Goal: Information Seeking & Learning: Find specific fact

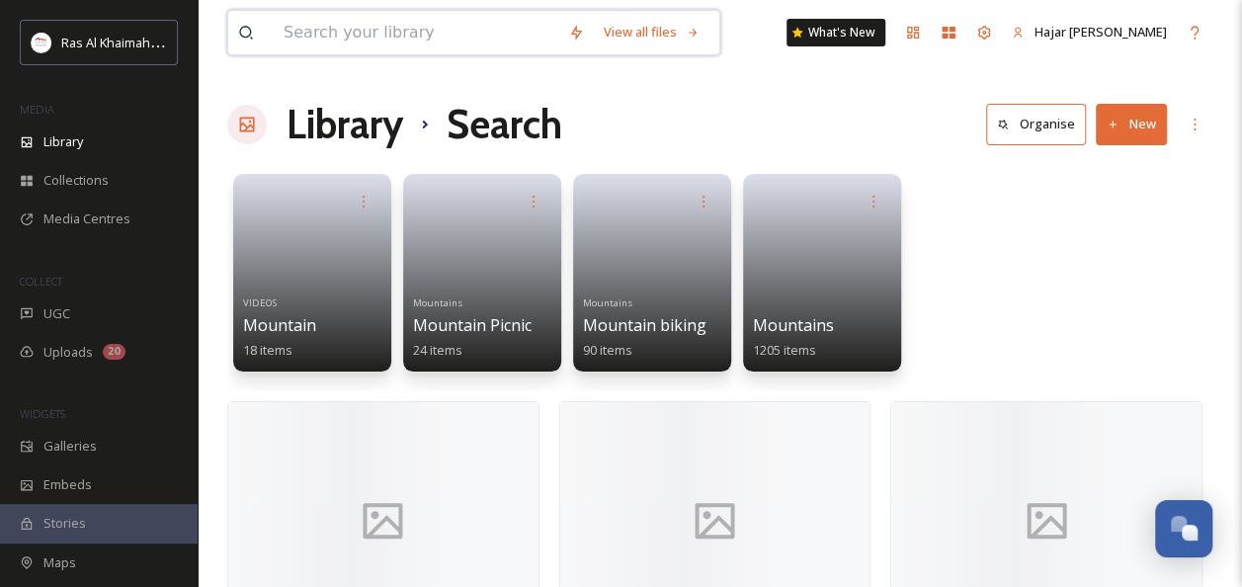
click at [363, 30] on input at bounding box center [416, 32] width 284 height 43
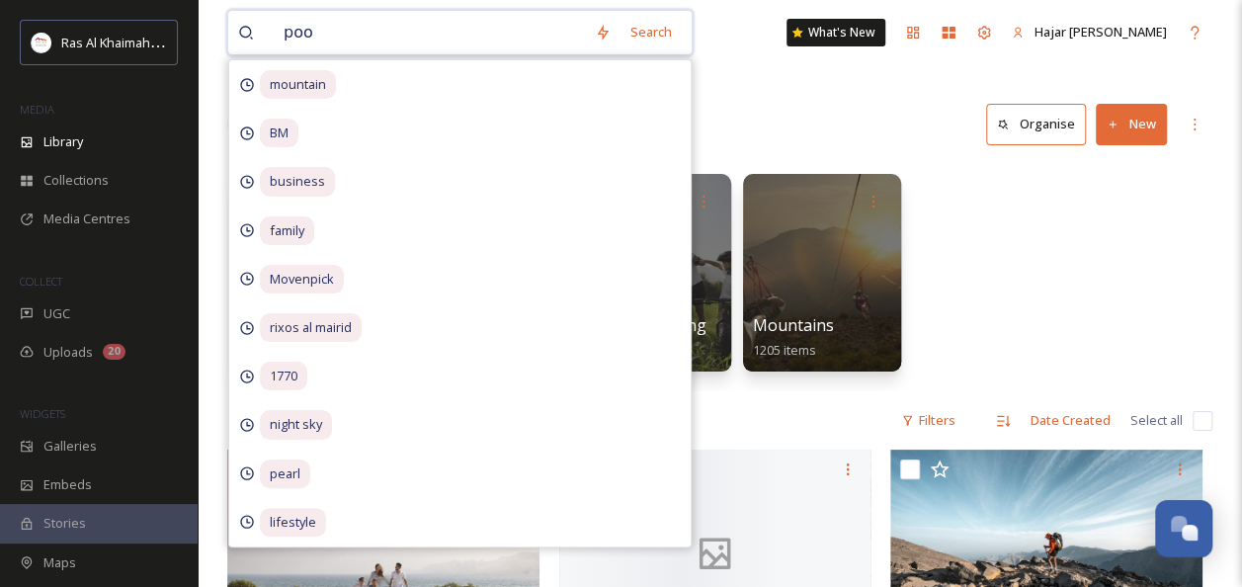
type input "pool"
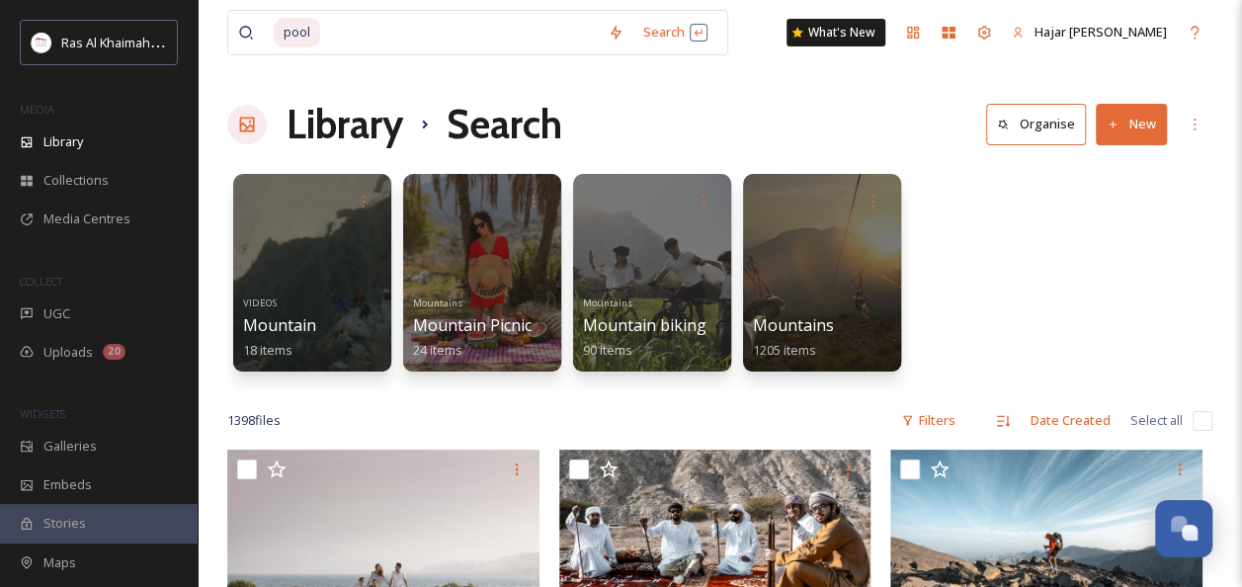
click at [964, 234] on div "VIDEOS Mountain 18 items Mountains Mountain Picnic 24 items Mountains Mountain …" at bounding box center [719, 277] width 985 height 227
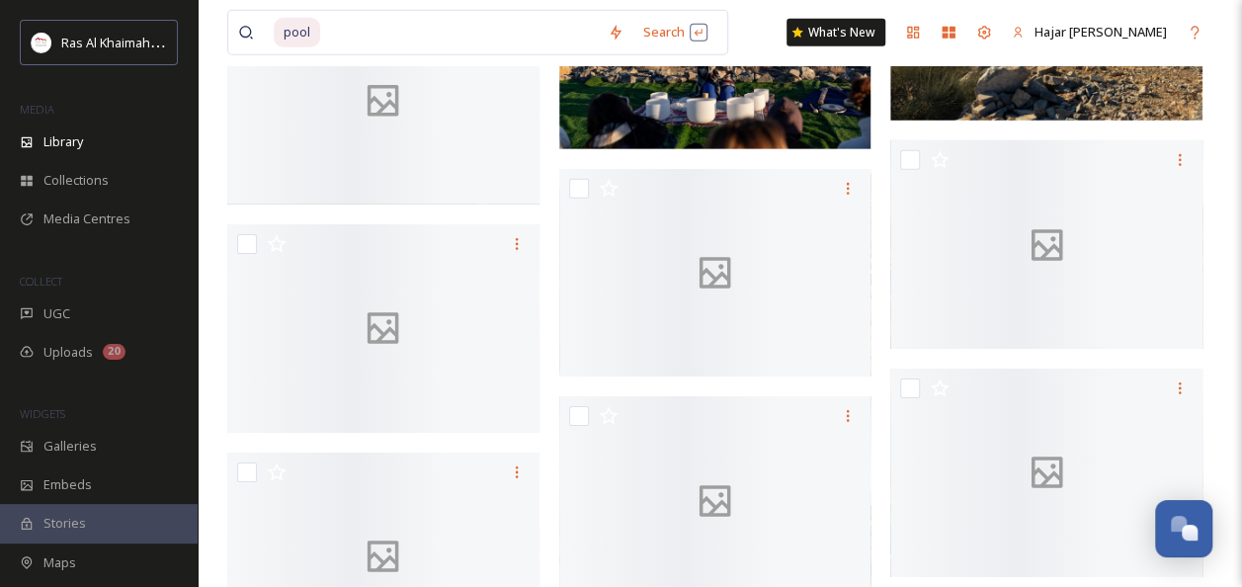
scroll to position [3074, 0]
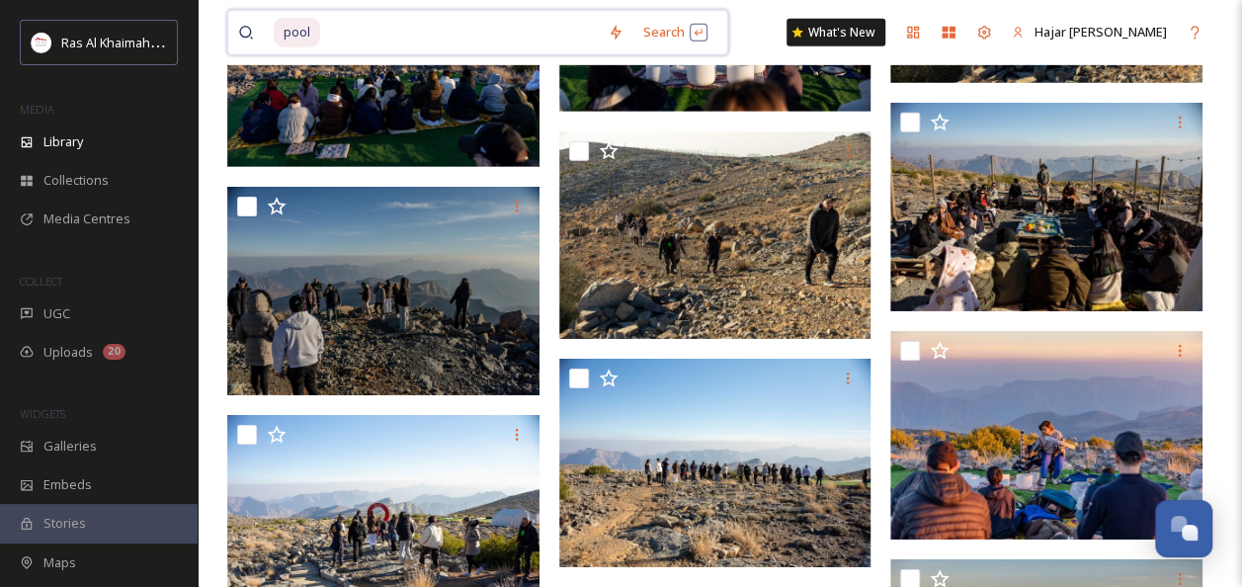
click at [344, 38] on input at bounding box center [460, 32] width 276 height 43
type input "p"
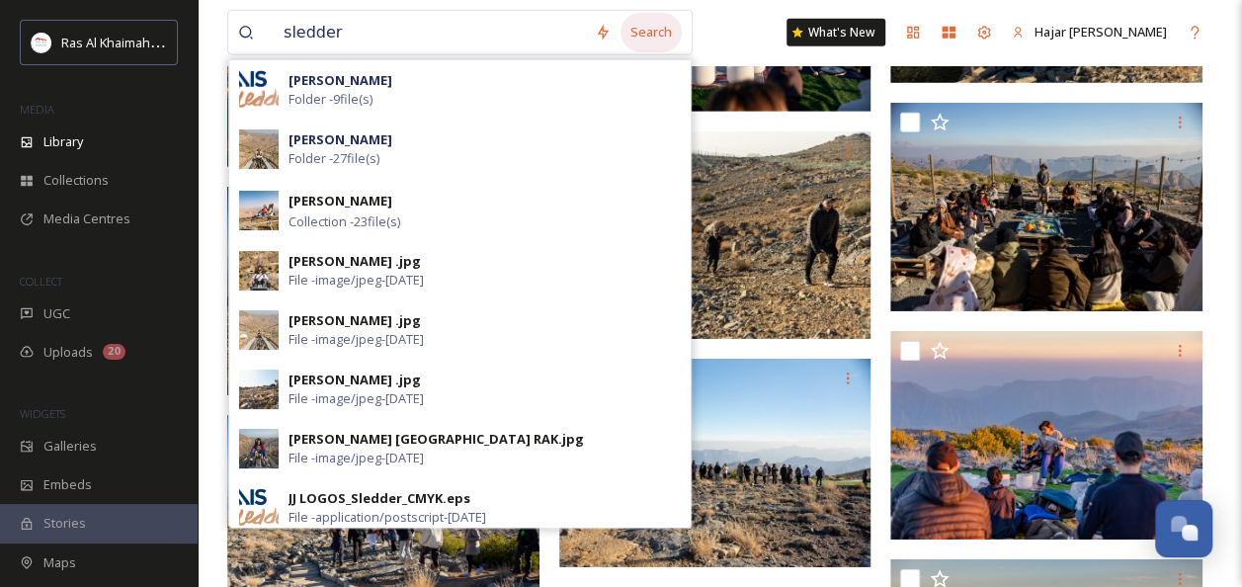
click at [664, 26] on div "Search" at bounding box center [650, 32] width 61 height 39
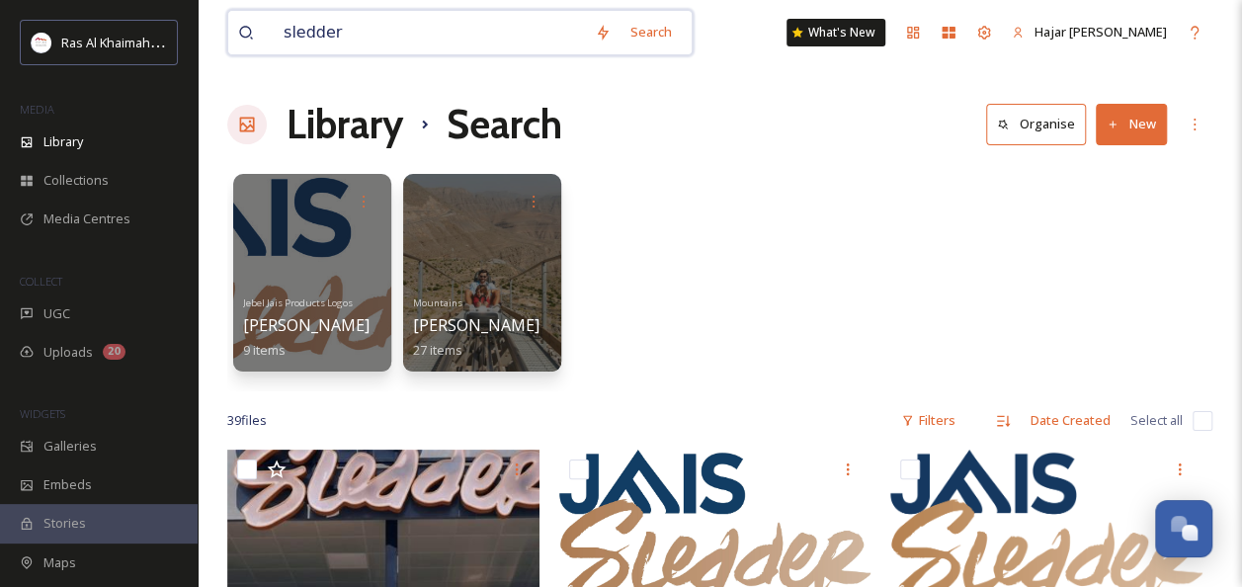
drag, startPoint x: 367, startPoint y: 28, endPoint x: 192, endPoint y: 51, distance: 177.4
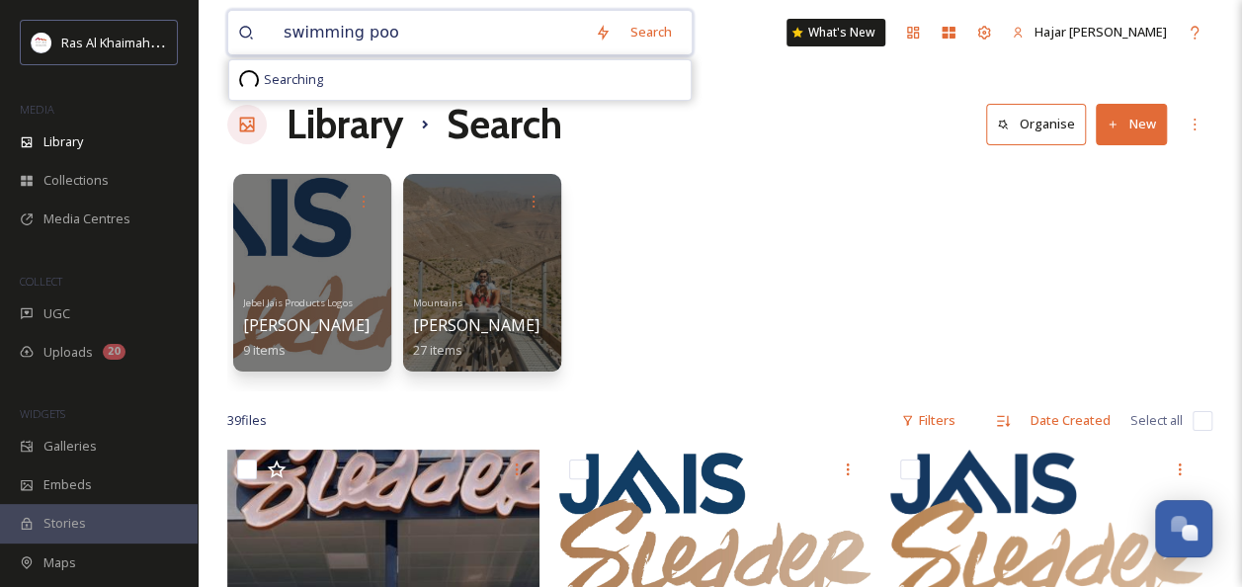
type input "swimming pool"
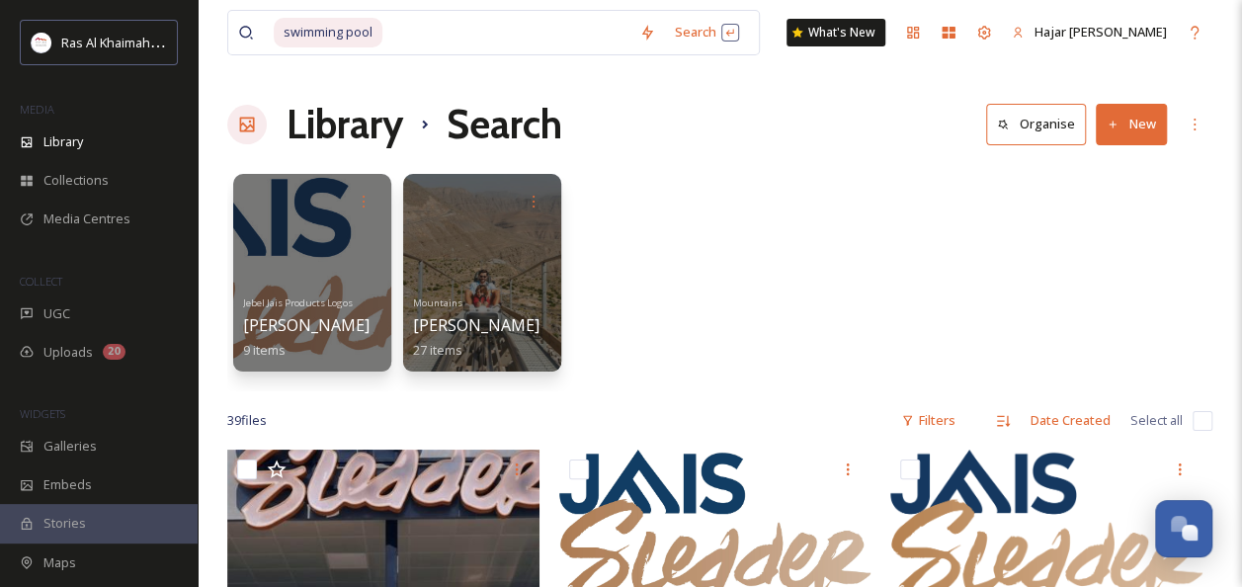
click at [951, 176] on div "Jebel Jais Products Logos Jais Sledder 9 items Mountains Jais Sledder 27 items" at bounding box center [719, 277] width 985 height 227
click at [705, 42] on div "Search Press Enter to search" at bounding box center [707, 32] width 84 height 39
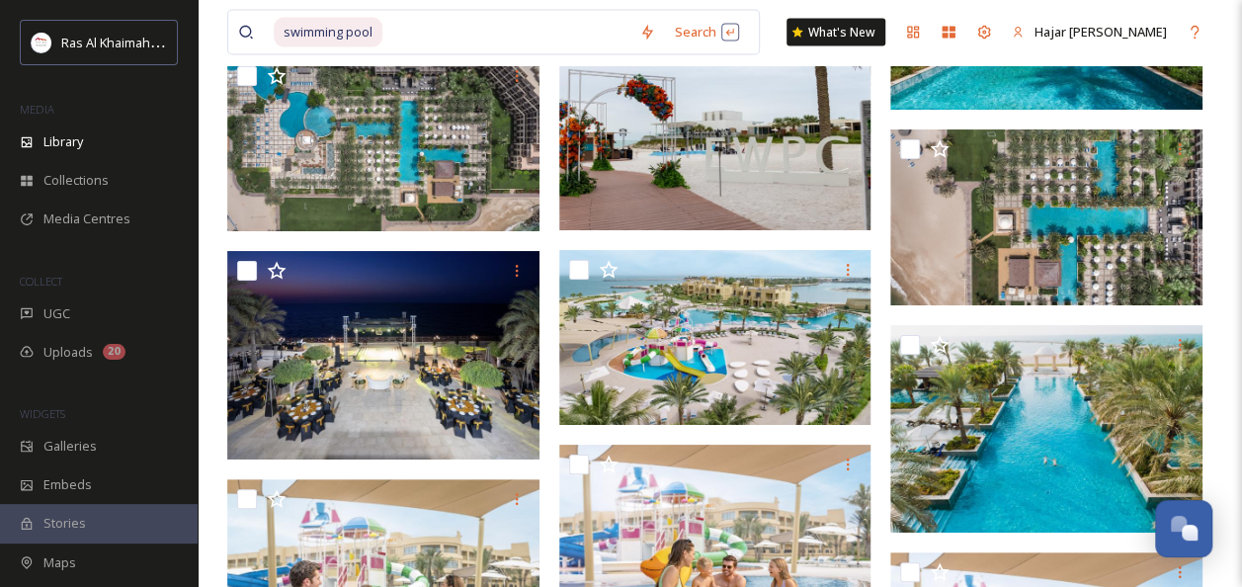
scroll to position [5665, 0]
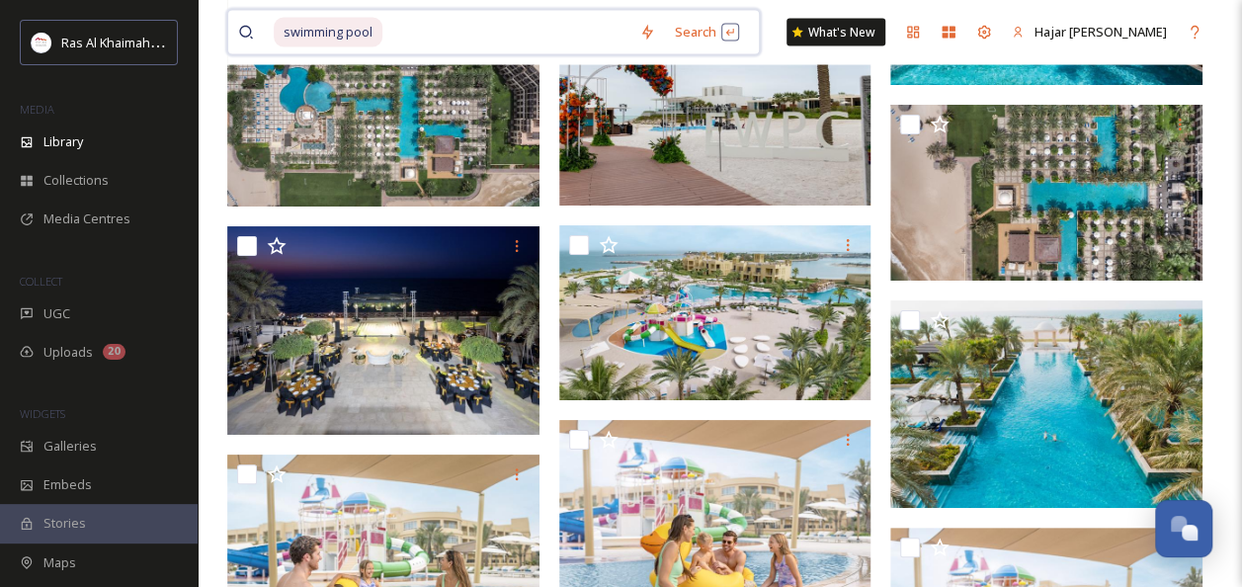
click at [489, 37] on input at bounding box center [506, 32] width 245 height 43
type input "\"
type input "s"
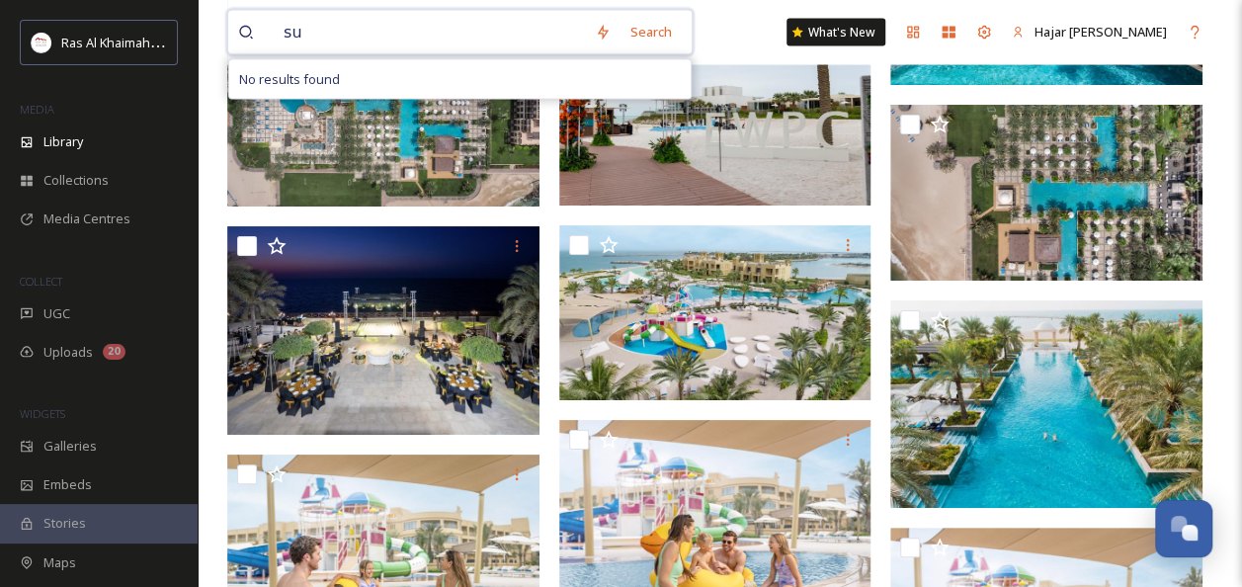
type input "s"
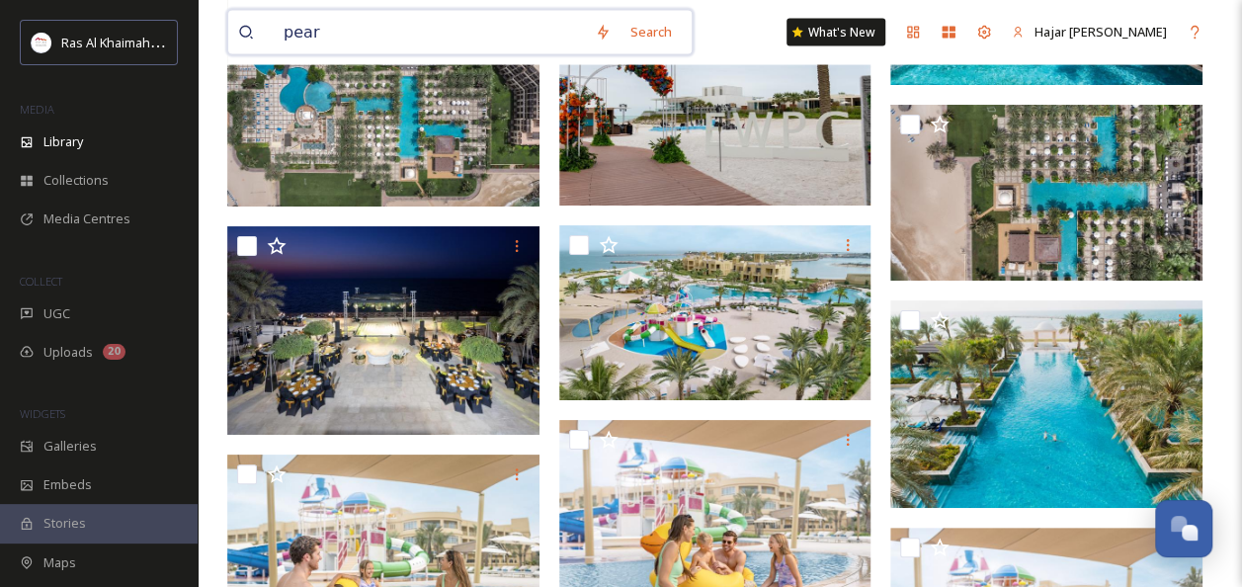
type input "pearl"
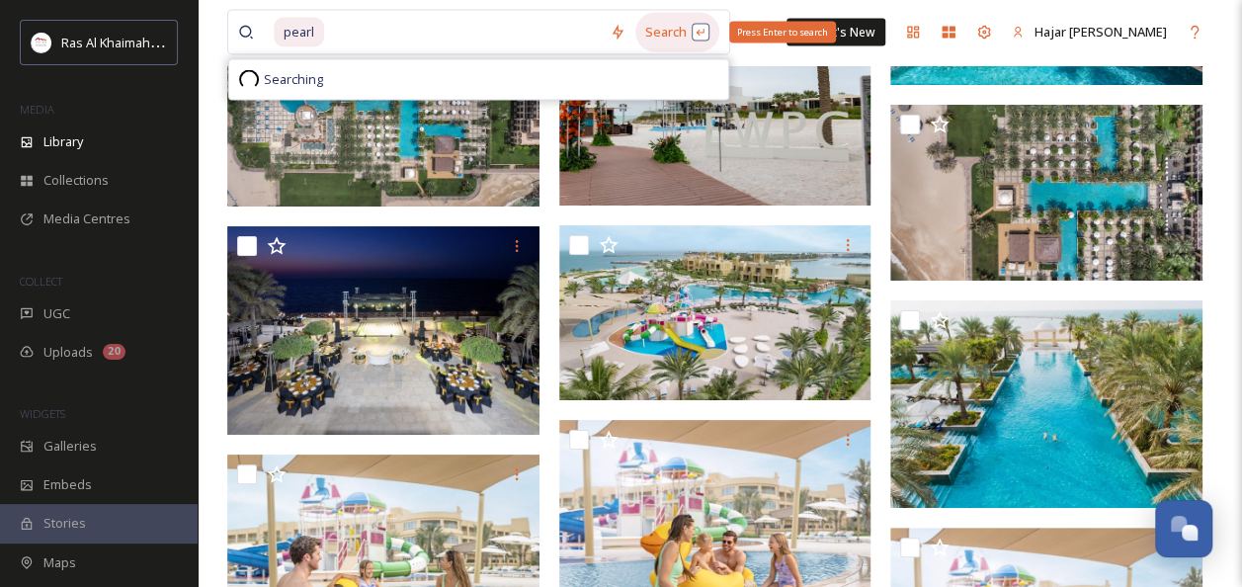
click at [668, 42] on div "Search Press Enter to search" at bounding box center [677, 32] width 84 height 39
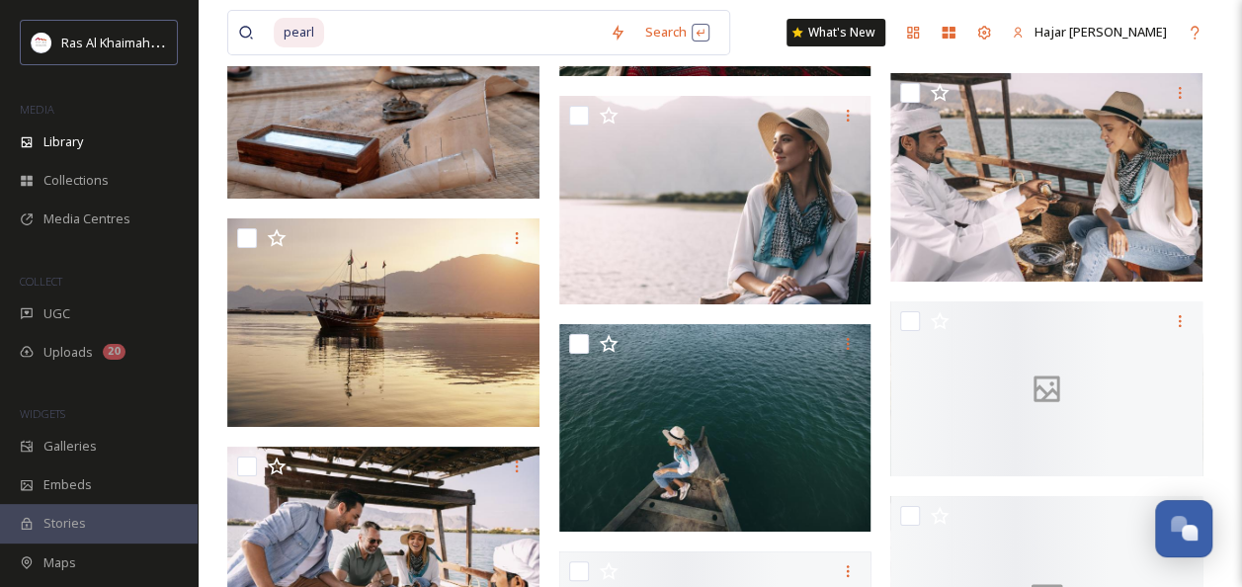
scroll to position [3671, 0]
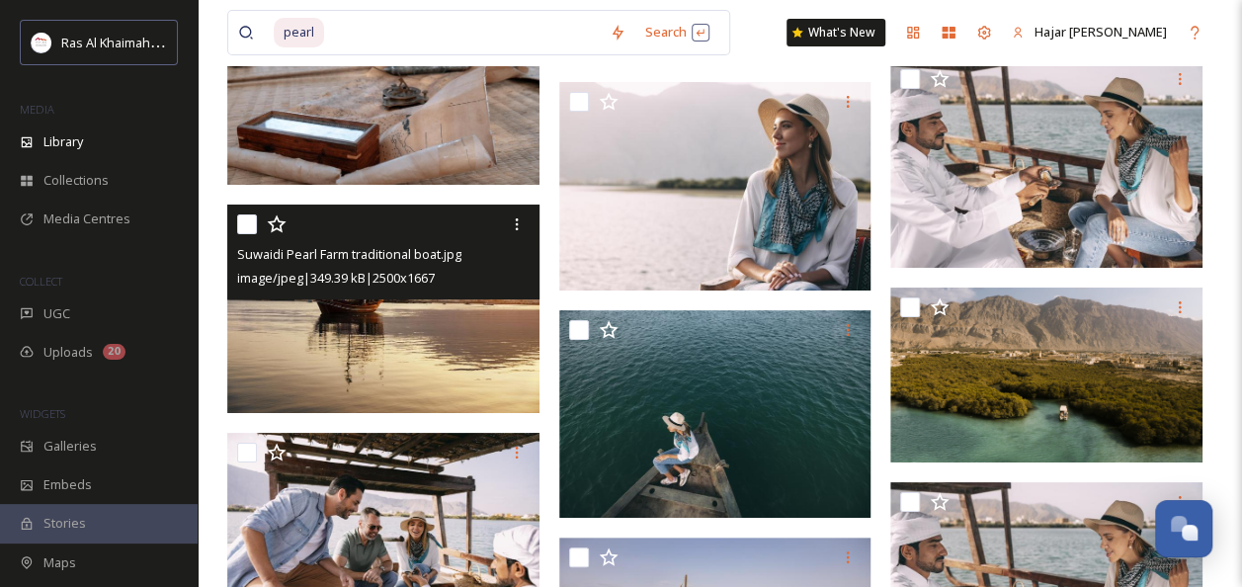
drag, startPoint x: 443, startPoint y: 334, endPoint x: 437, endPoint y: 325, distance: 10.7
click at [437, 325] on img at bounding box center [383, 308] width 312 height 208
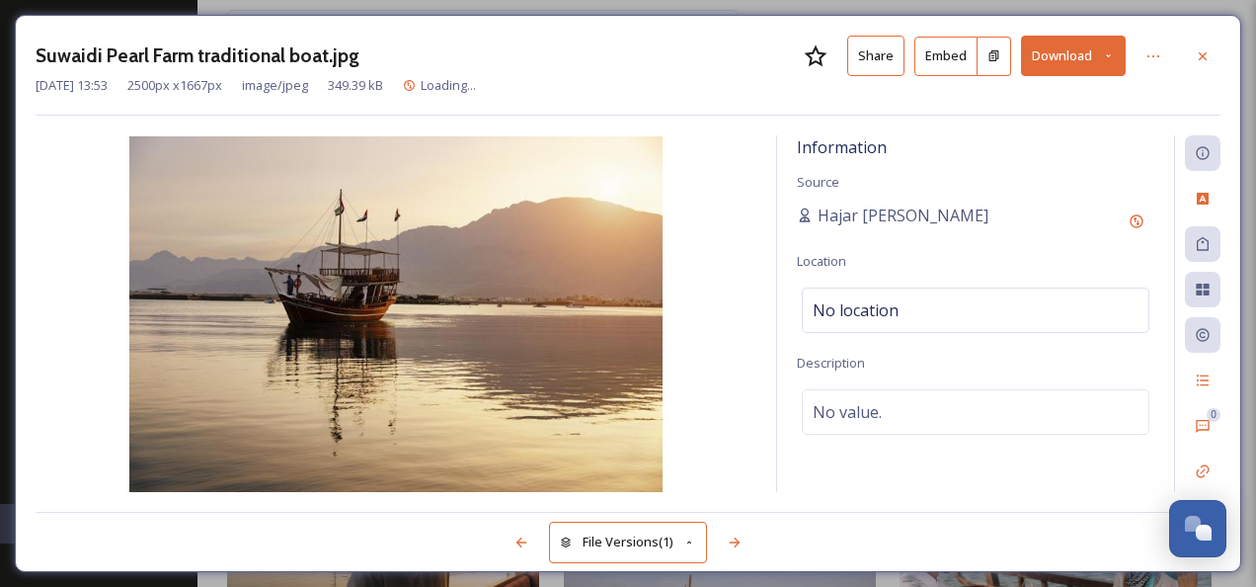
click at [885, 59] on button "Share" at bounding box center [876, 56] width 57 height 40
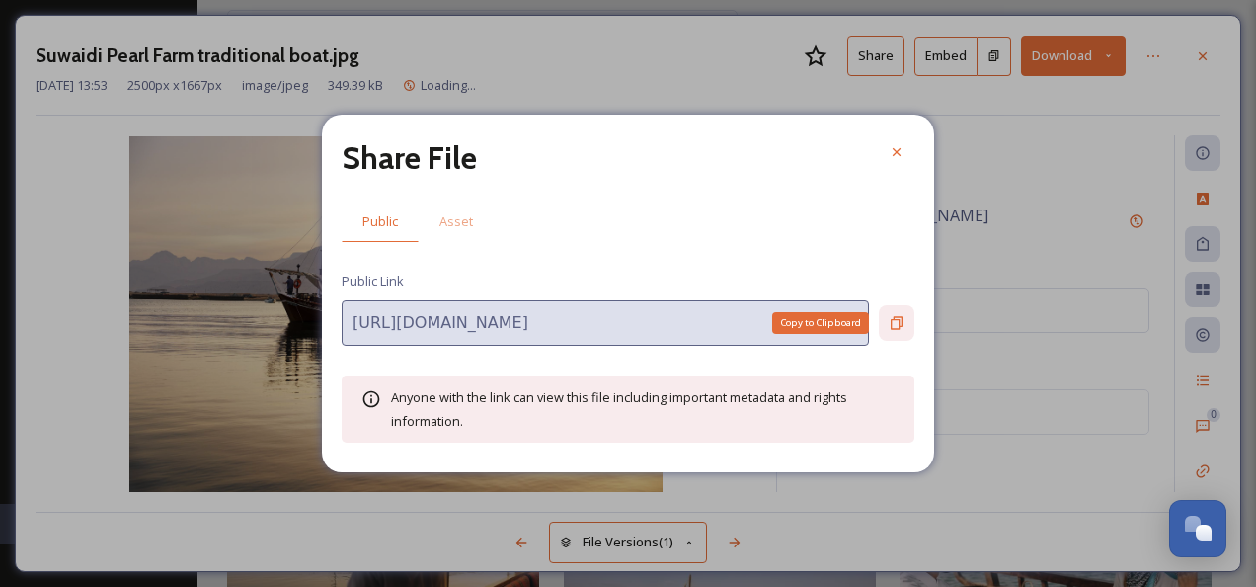
click at [901, 322] on icon at bounding box center [897, 323] width 16 height 16
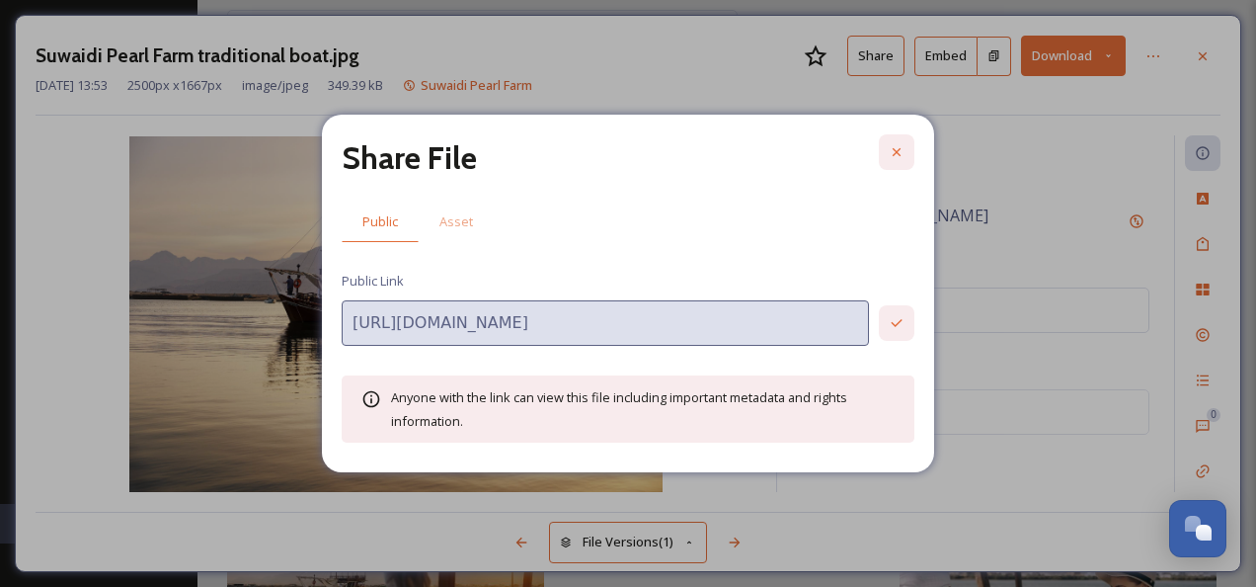
click at [903, 157] on icon at bounding box center [897, 152] width 16 height 16
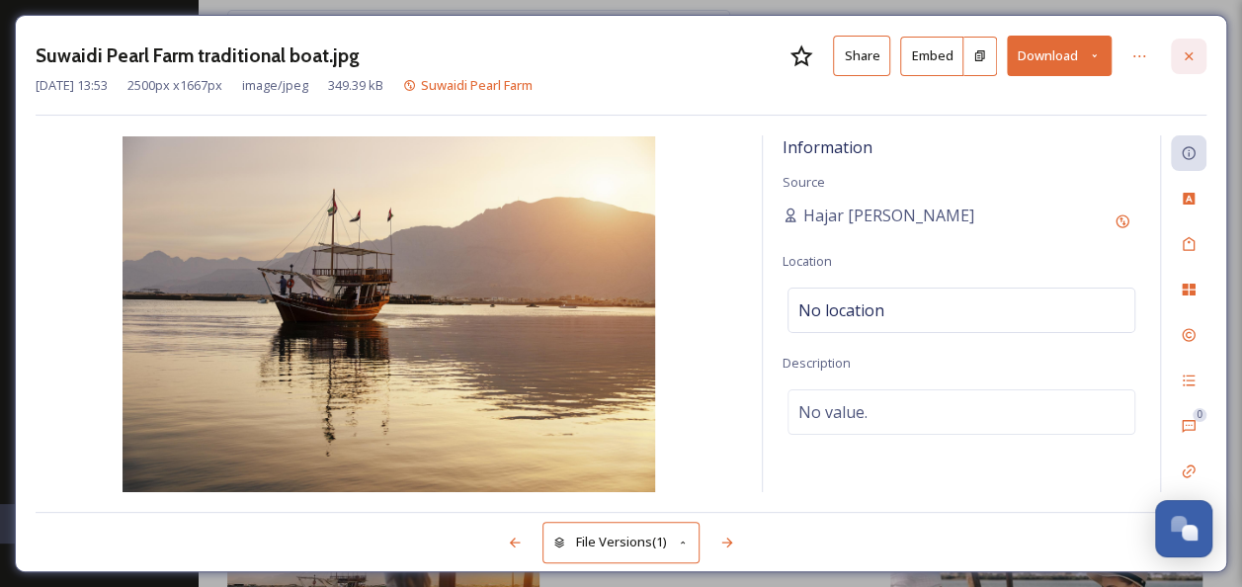
click at [1188, 52] on icon at bounding box center [1188, 56] width 16 height 16
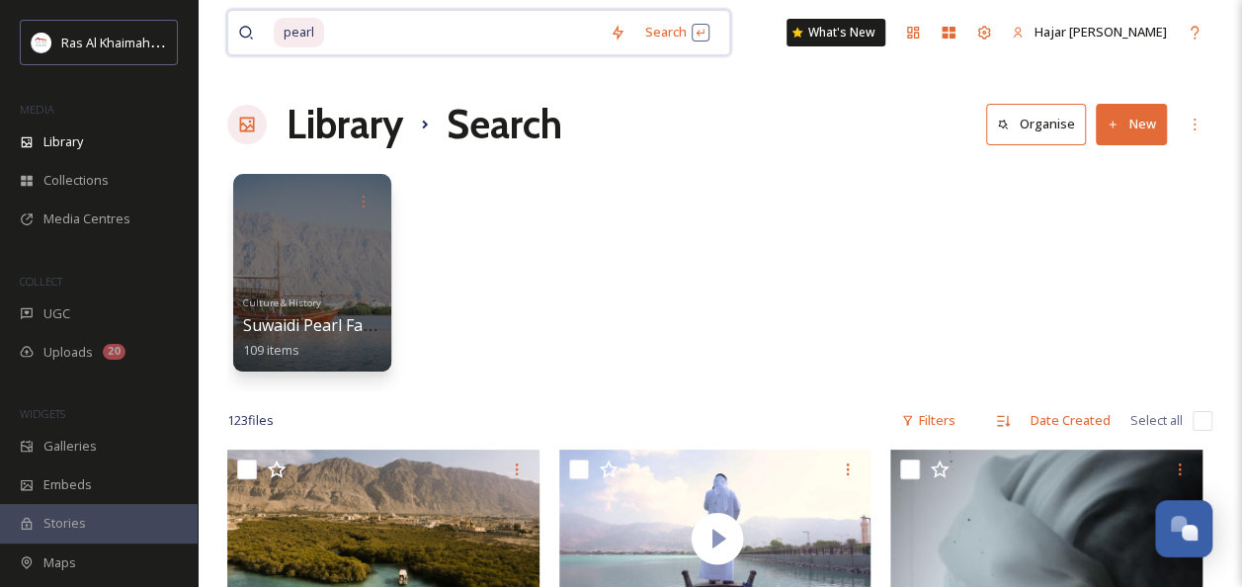
click at [460, 40] on input at bounding box center [463, 32] width 274 height 43
type input "p"
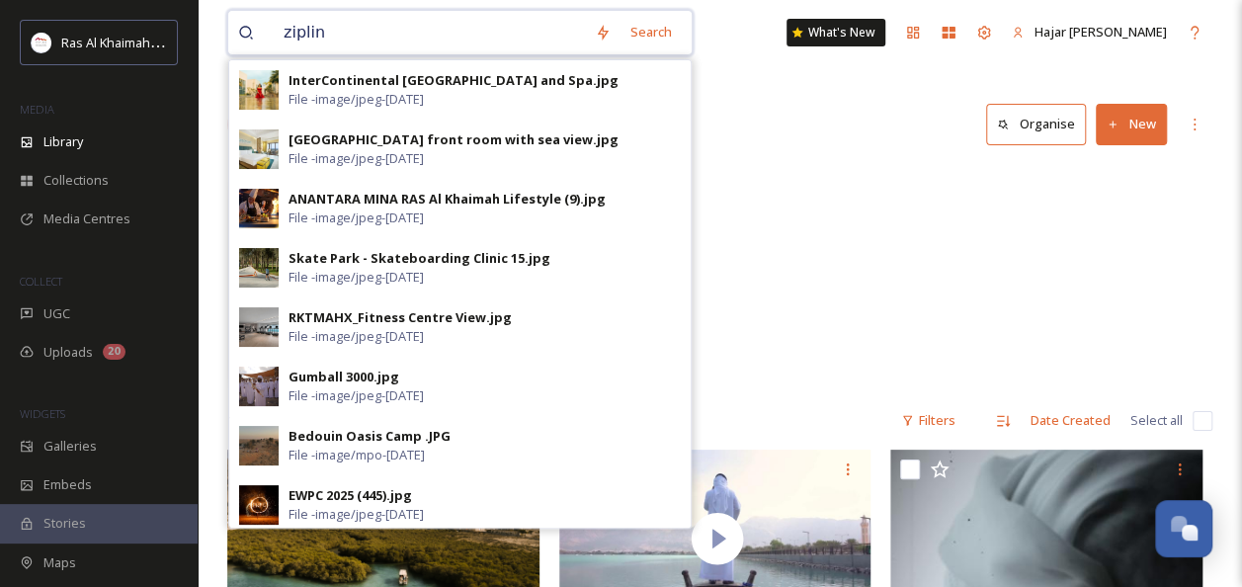
type input "zipline"
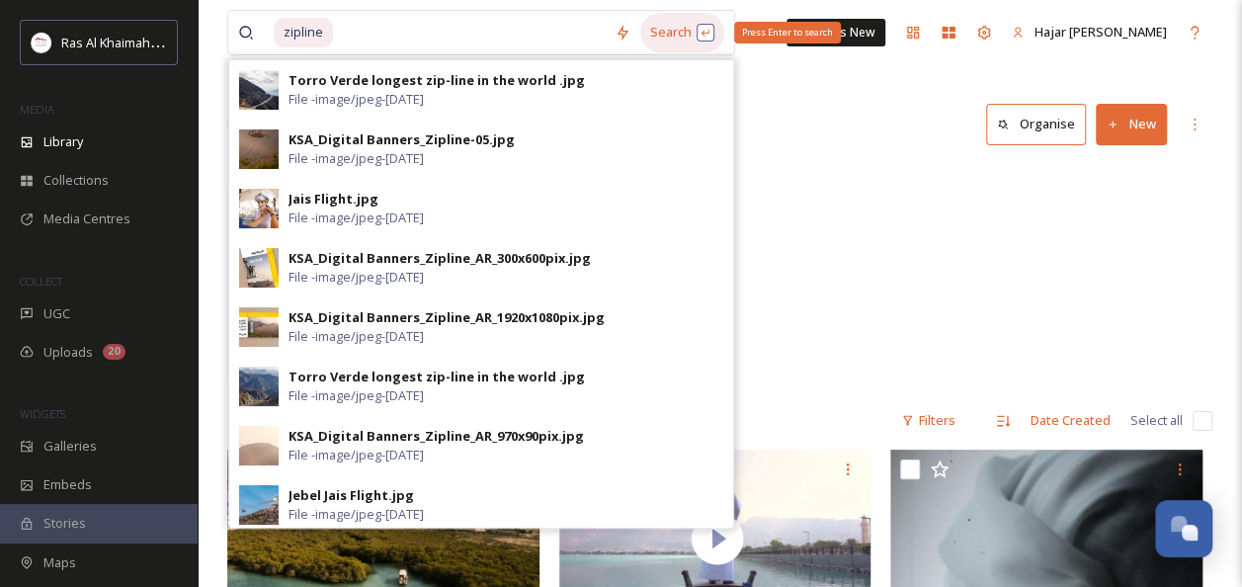
click at [689, 22] on div "Search Press Enter to search" at bounding box center [682, 32] width 84 height 39
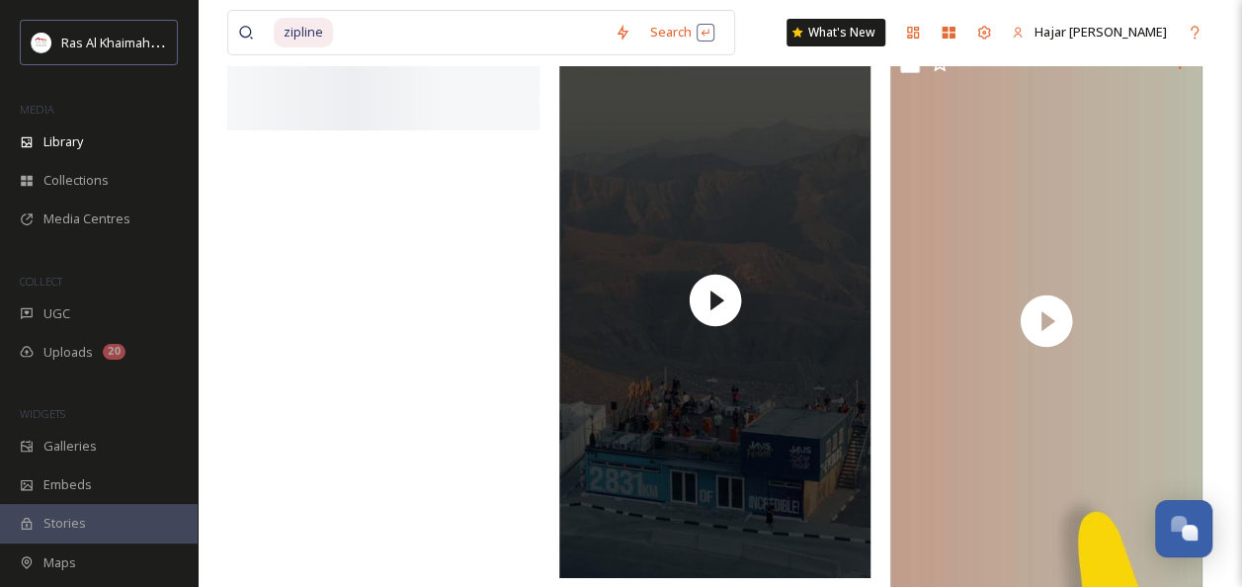
scroll to position [7211, 0]
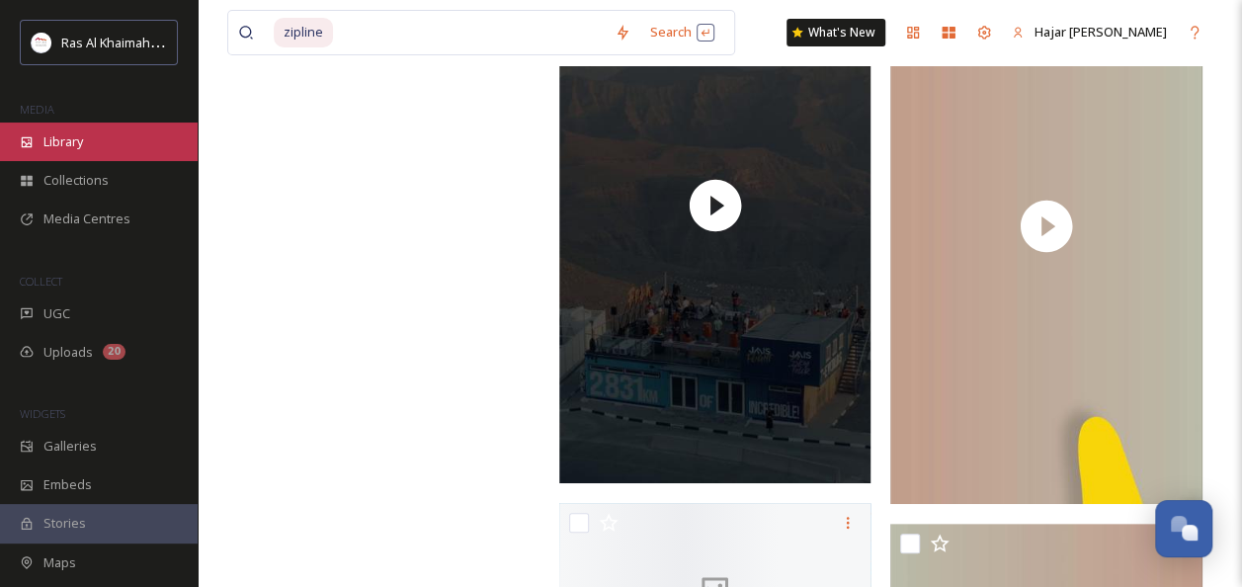
click at [79, 145] on span "Library" at bounding box center [63, 141] width 40 height 19
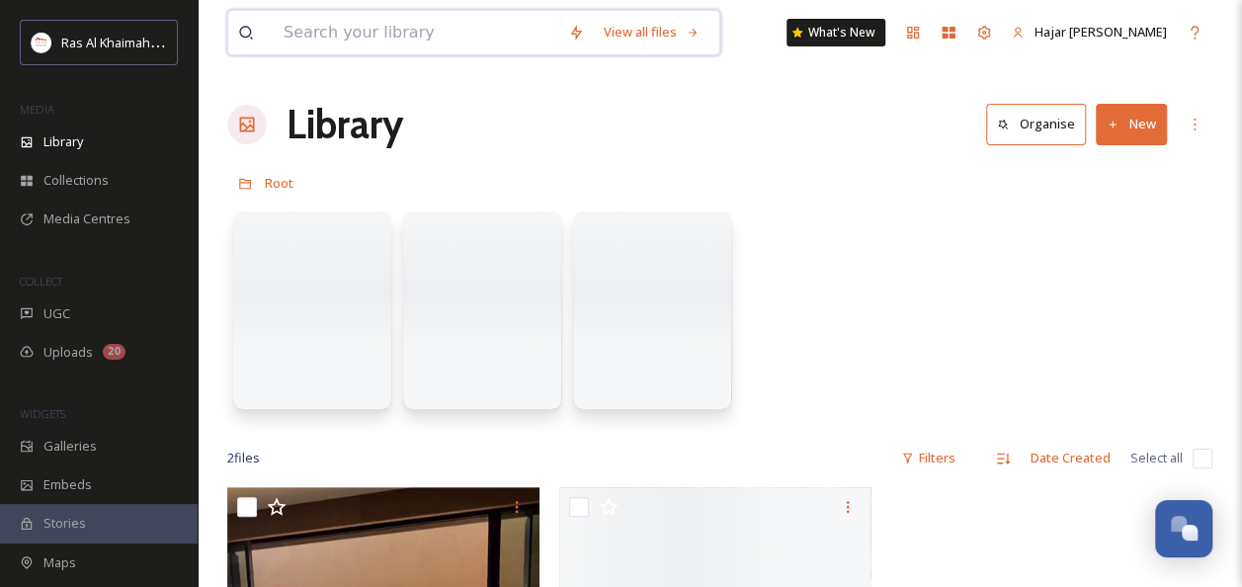
click at [373, 36] on input at bounding box center [416, 32] width 284 height 43
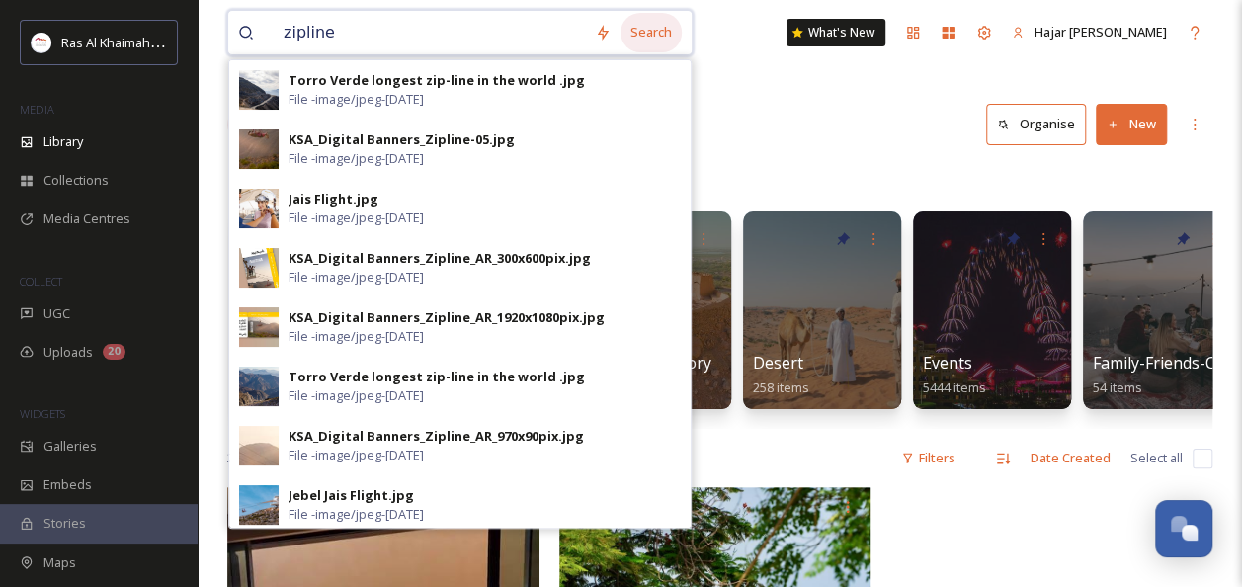
type input "zipline"
click at [668, 43] on div "Search" at bounding box center [650, 32] width 61 height 39
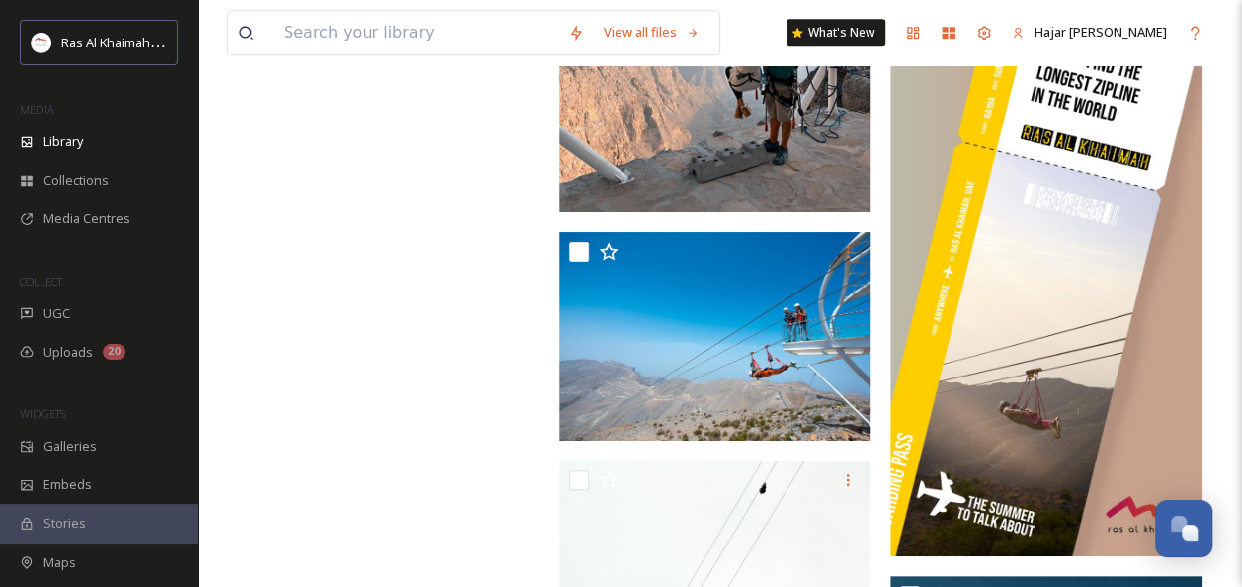
scroll to position [8323, 0]
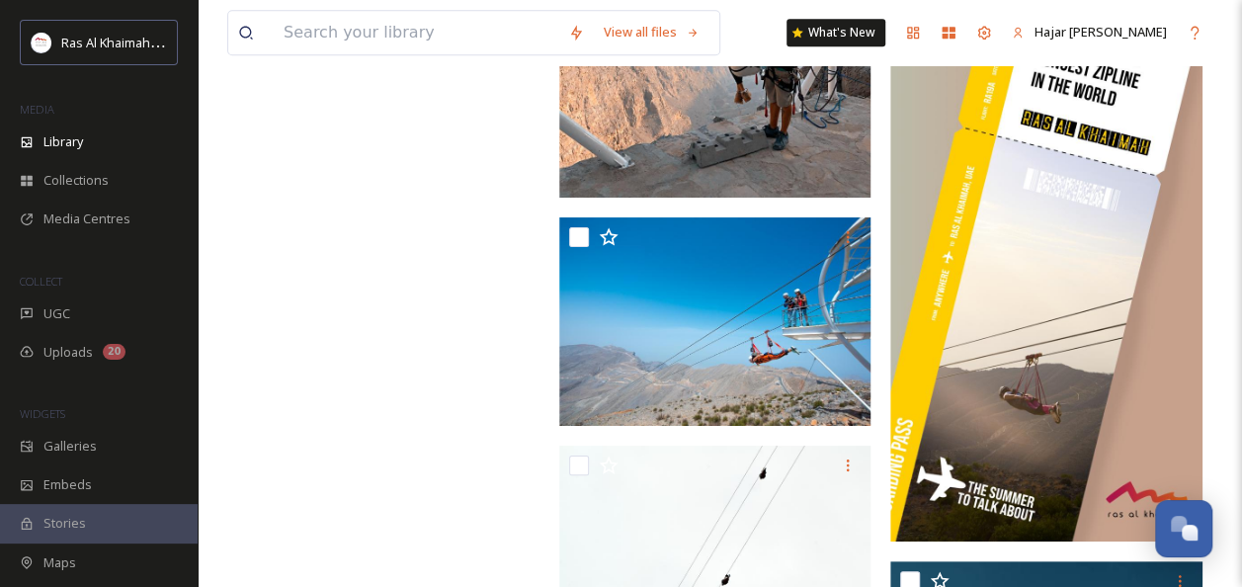
drag, startPoint x: 1240, startPoint y: 411, endPoint x: 1239, endPoint y: 381, distance: 29.6
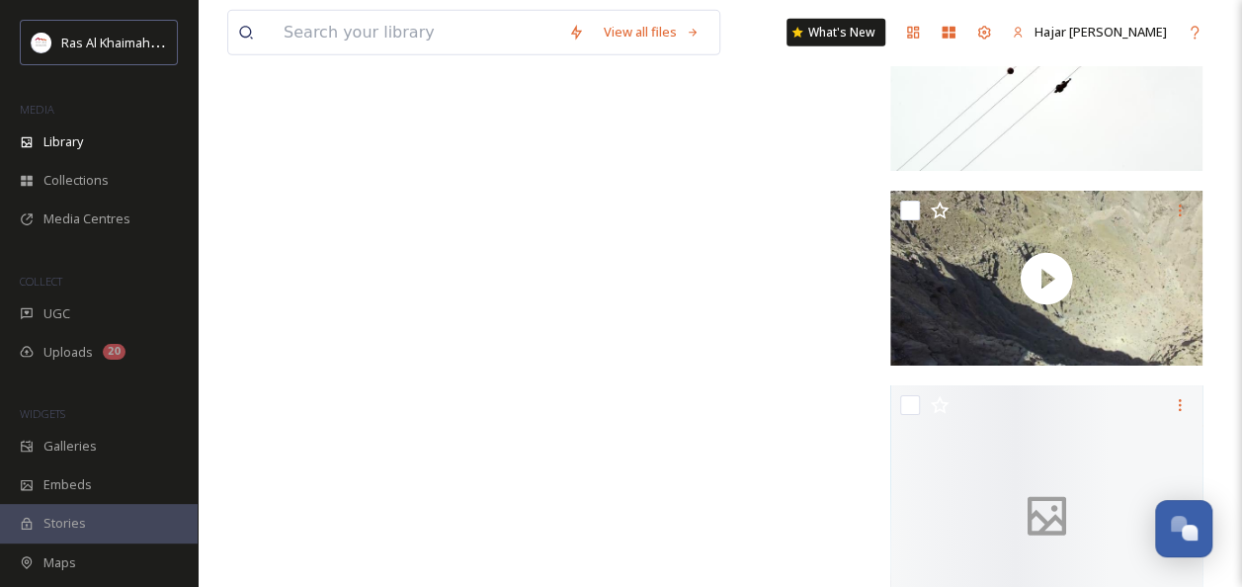
scroll to position [10564, 0]
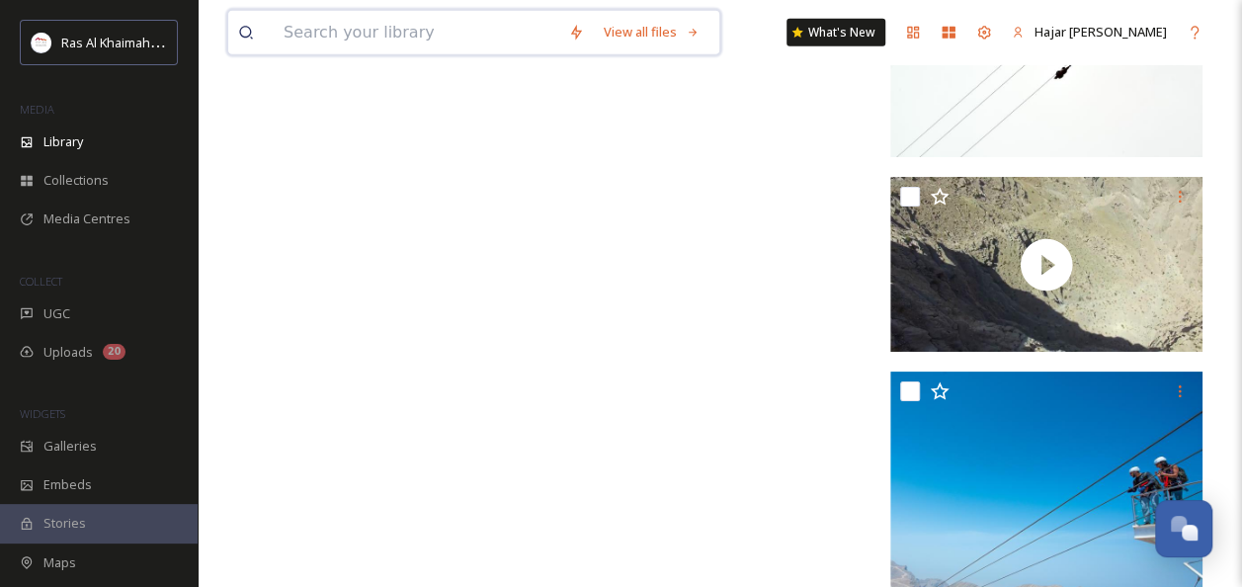
click at [446, 18] on input at bounding box center [416, 32] width 284 height 43
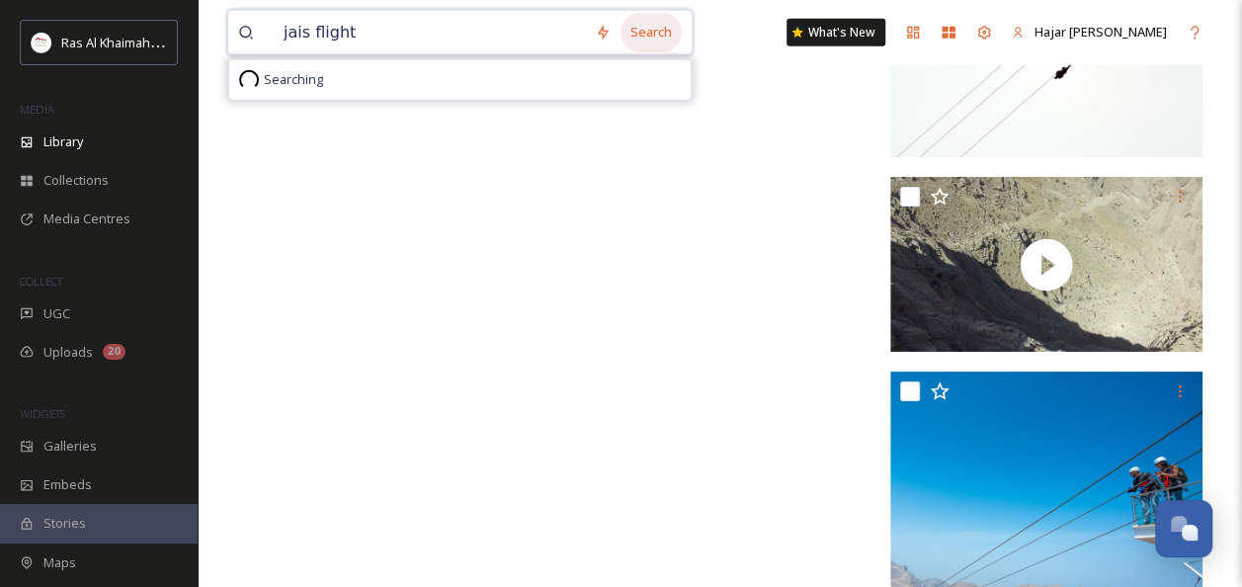
type input "jais flight"
click at [675, 30] on div "Search" at bounding box center [650, 32] width 61 height 39
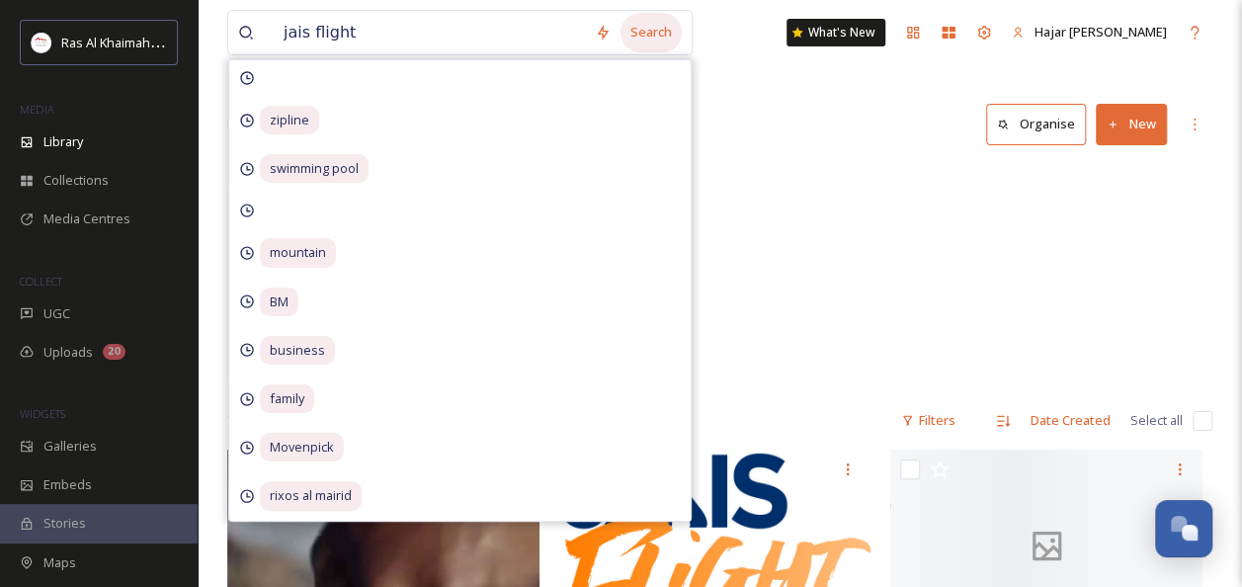
click at [658, 26] on div "Search" at bounding box center [650, 32] width 61 height 39
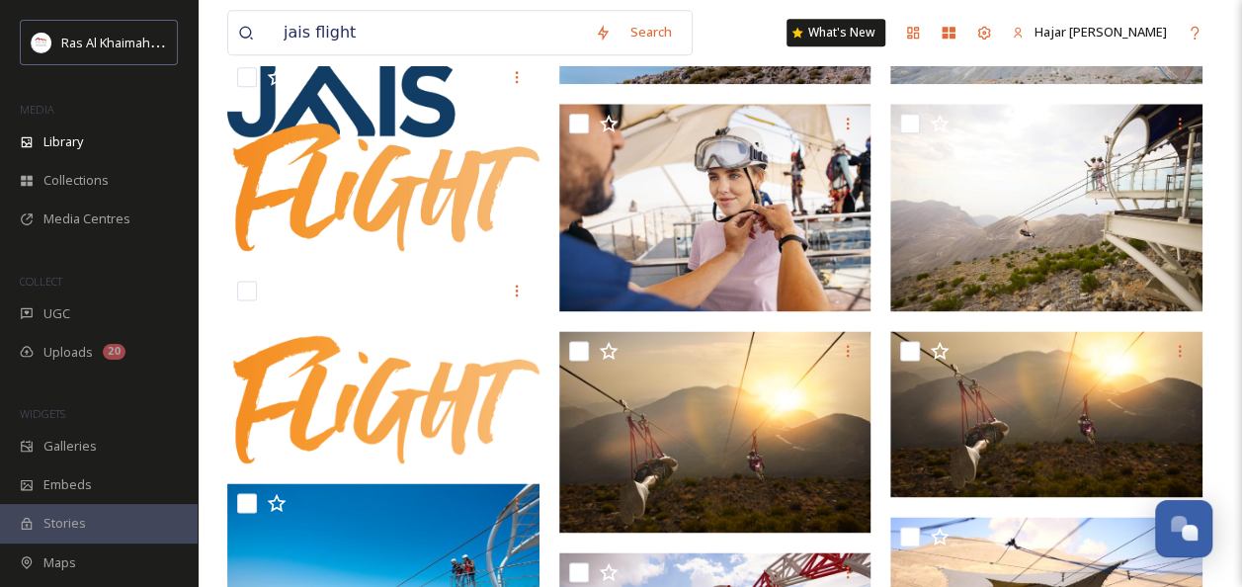
scroll to position [1171, 0]
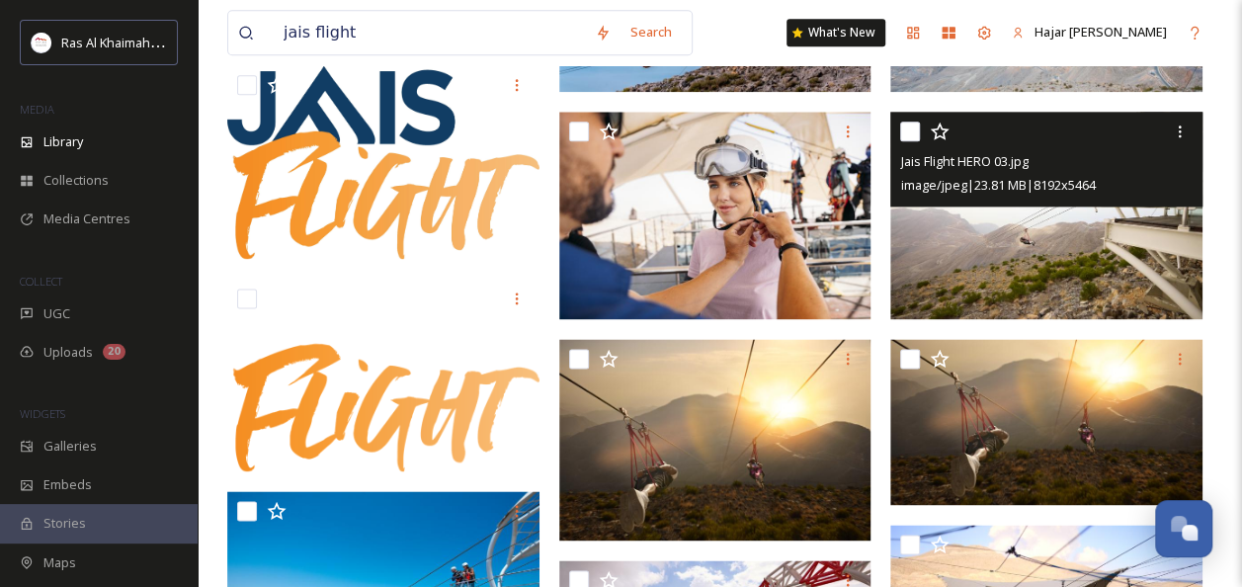
click at [1050, 223] on img at bounding box center [1046, 216] width 312 height 208
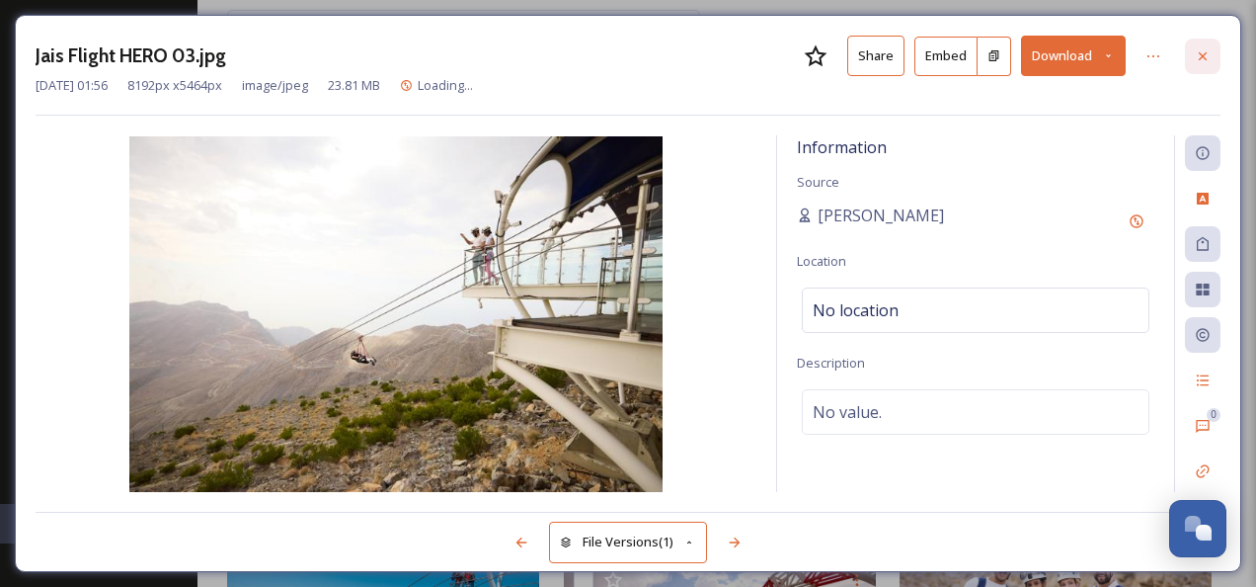
click at [1201, 53] on icon at bounding box center [1203, 55] width 8 height 8
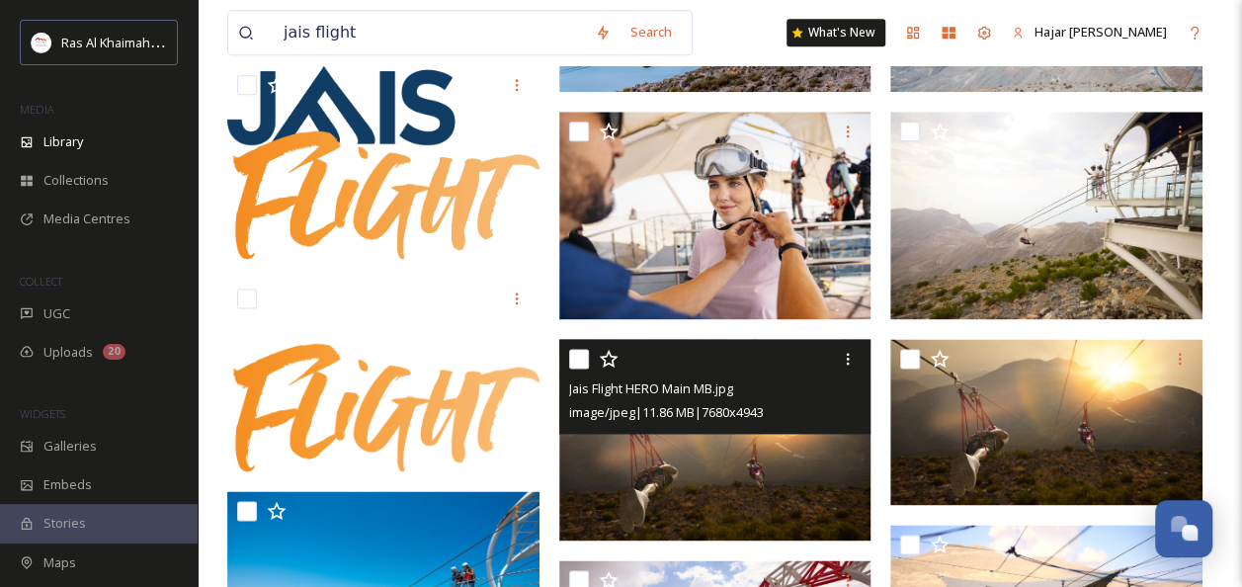
click at [792, 459] on img at bounding box center [715, 440] width 312 height 202
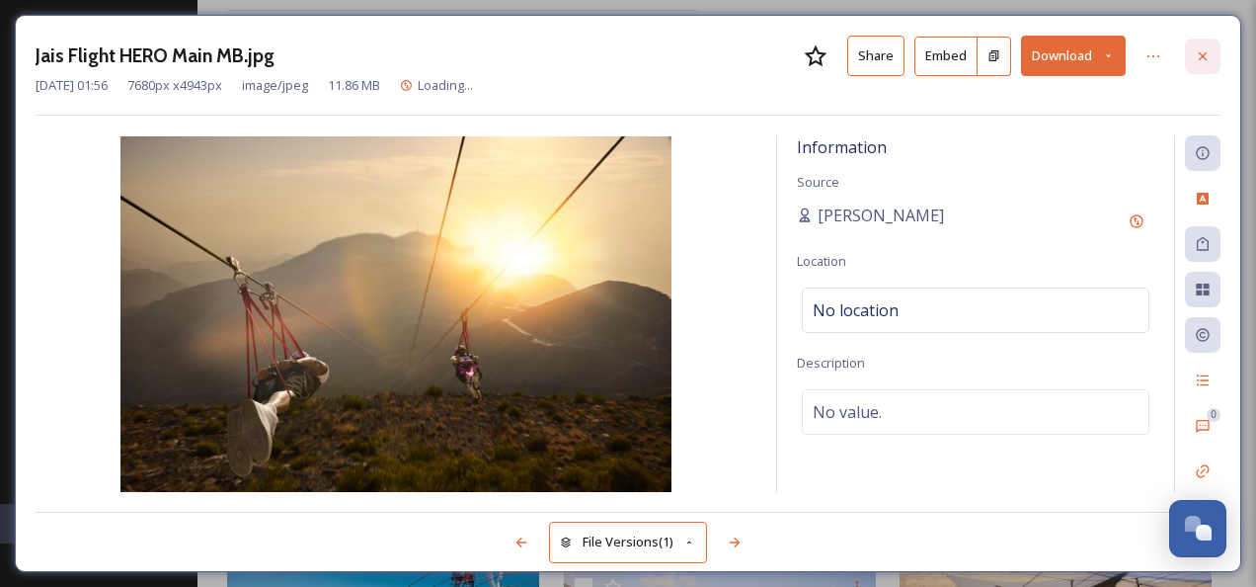
click at [1205, 48] on icon at bounding box center [1203, 56] width 16 height 16
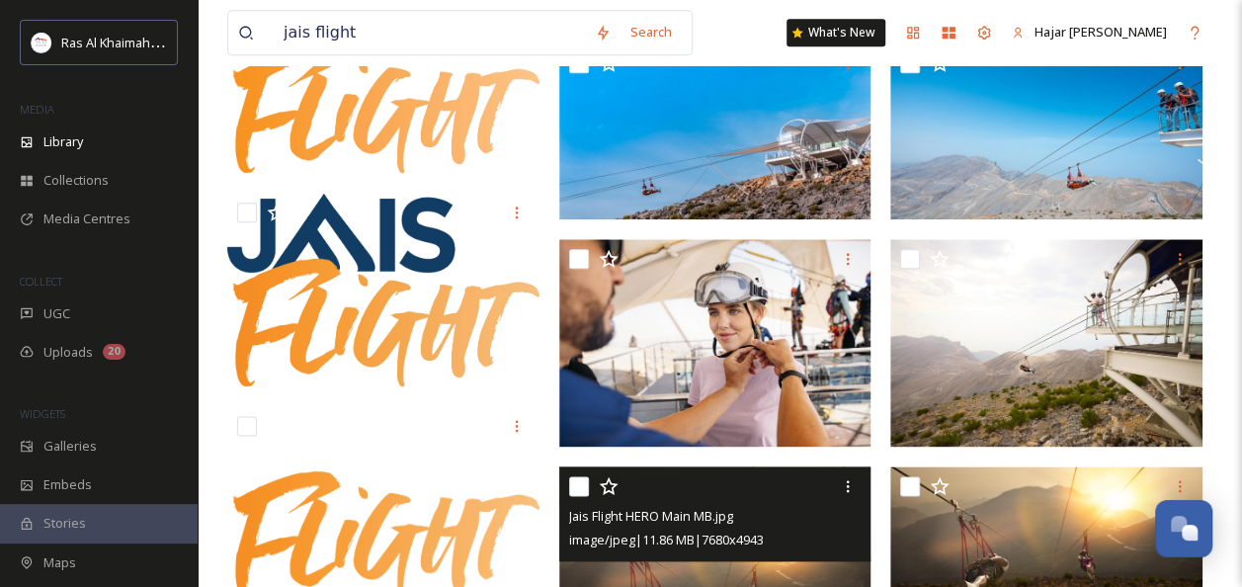
scroll to position [1013, 0]
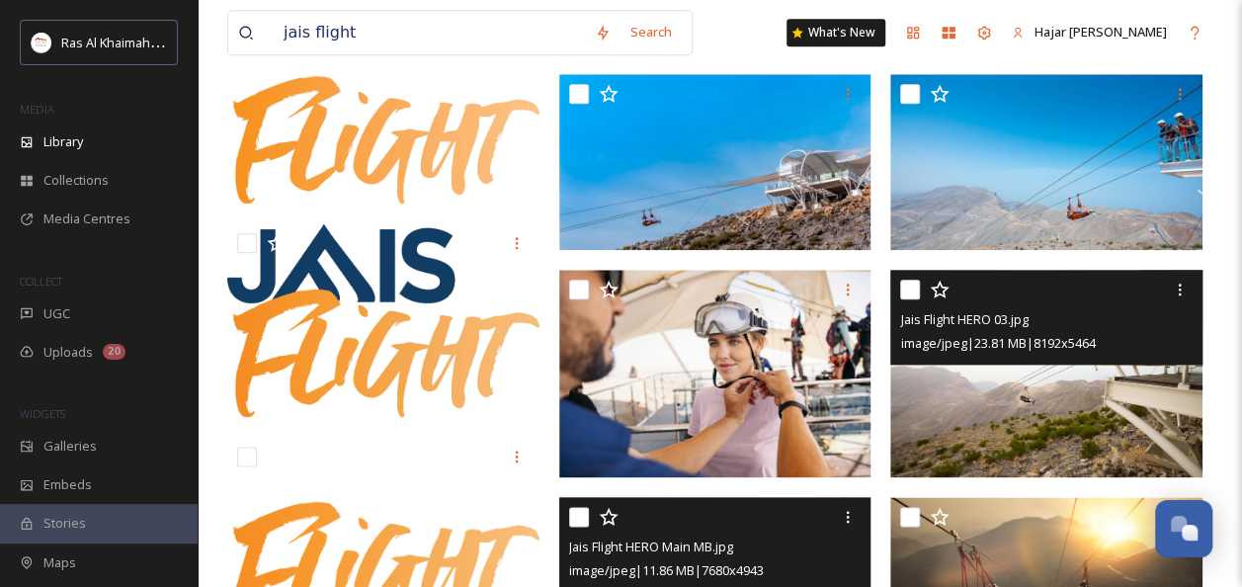
click at [1035, 409] on img at bounding box center [1046, 374] width 312 height 208
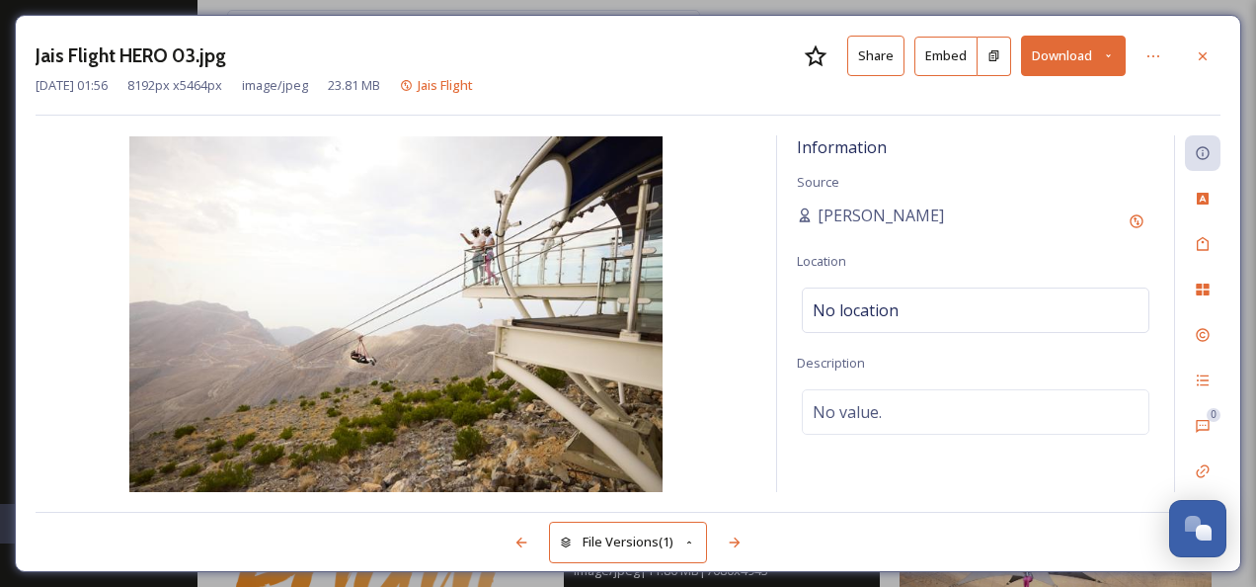
click at [1223, 45] on div "Jais Flight HERO 03.jpg Share Embed Download [DATE] 01:56 8192 px x 5464 px ima…" at bounding box center [628, 293] width 1227 height 557
click at [1207, 45] on div at bounding box center [1203, 57] width 36 height 36
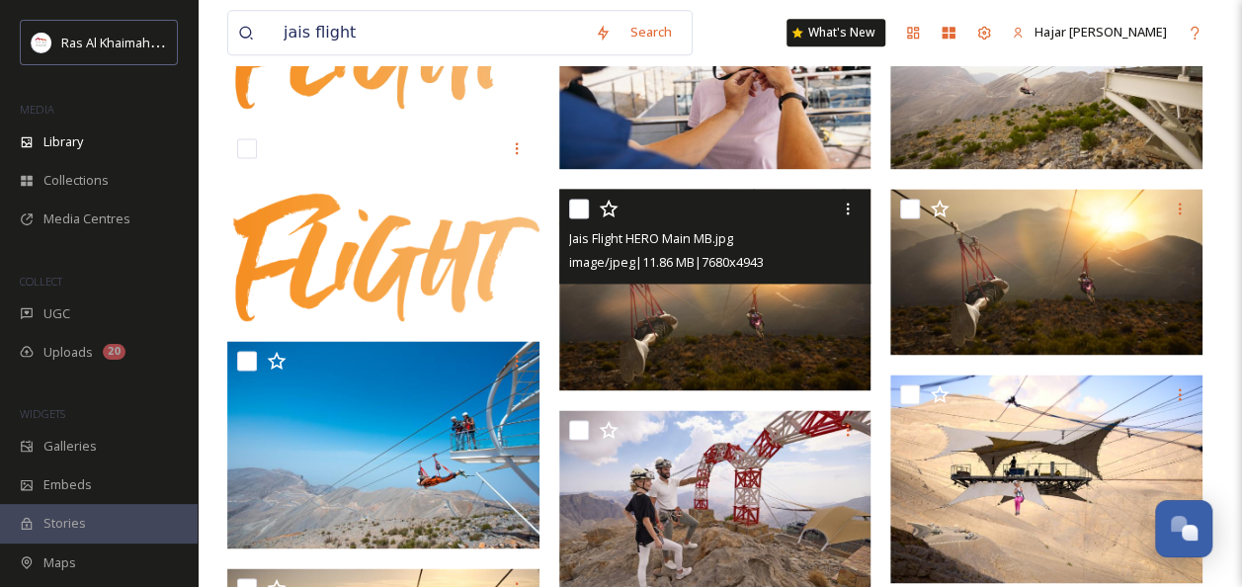
scroll to position [1306, 0]
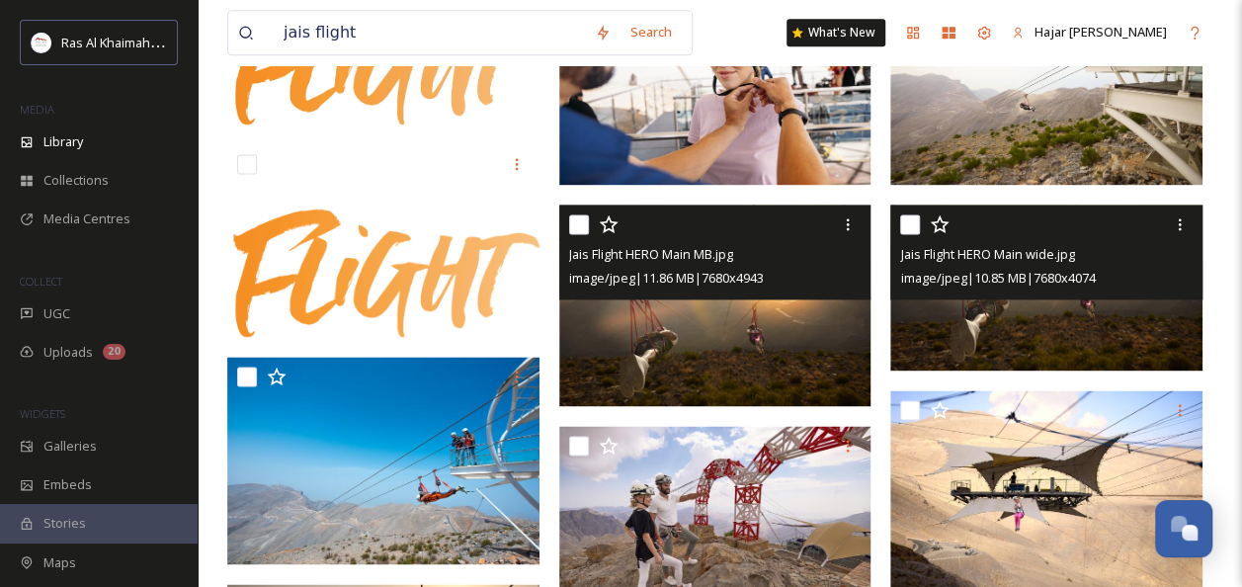
click at [1048, 334] on img at bounding box center [1046, 286] width 312 height 165
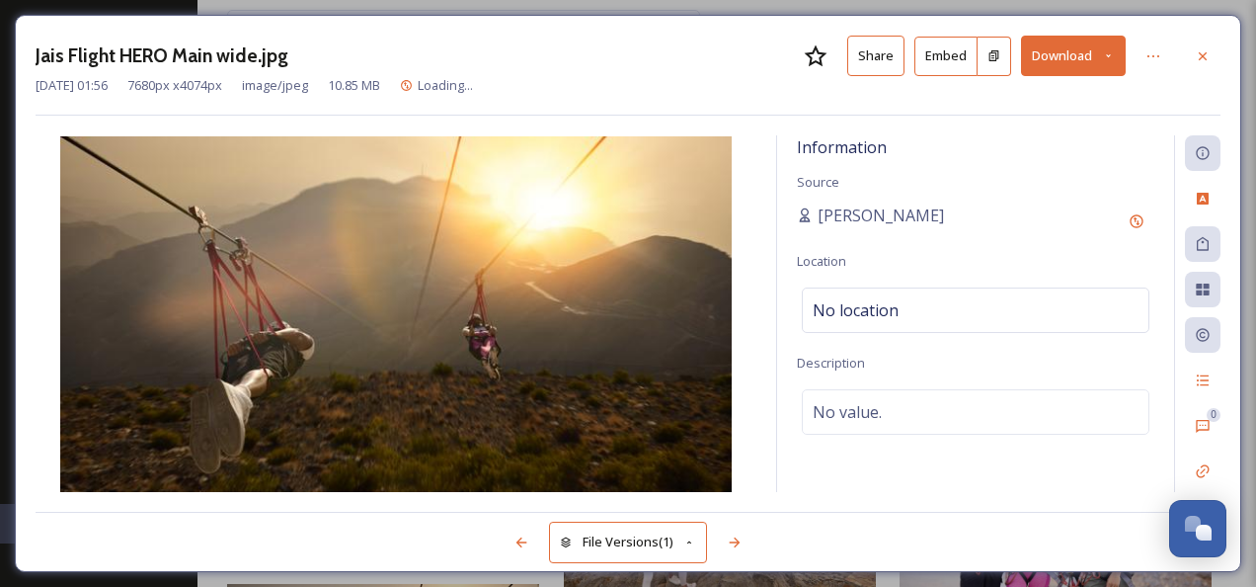
click at [900, 62] on button "Share" at bounding box center [876, 56] width 57 height 40
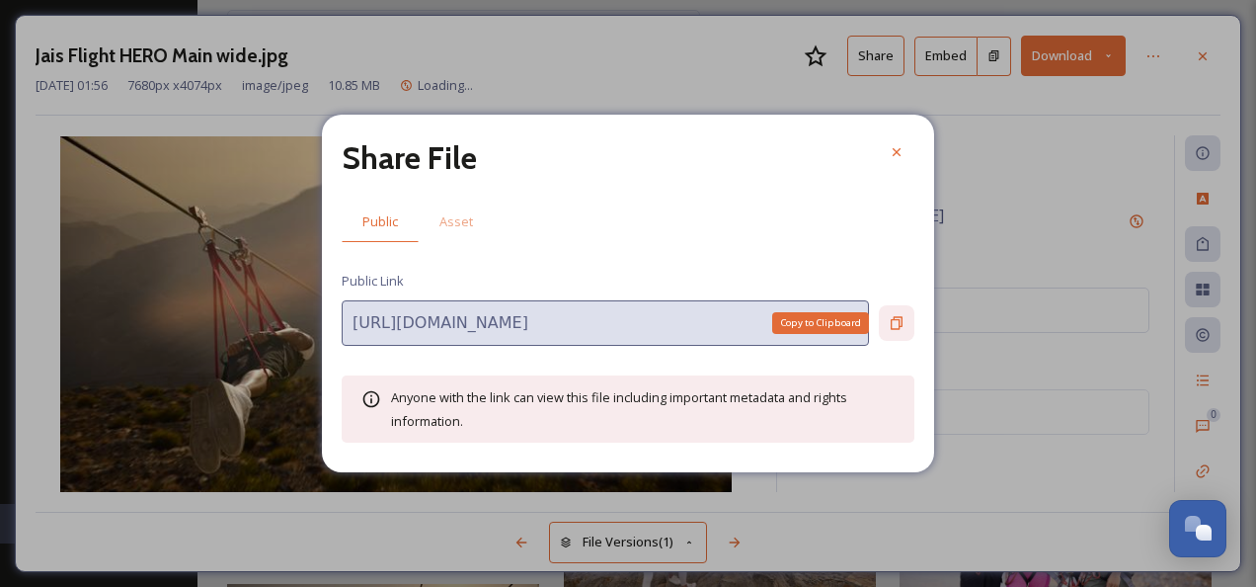
click at [894, 320] on icon at bounding box center [897, 323] width 12 height 13
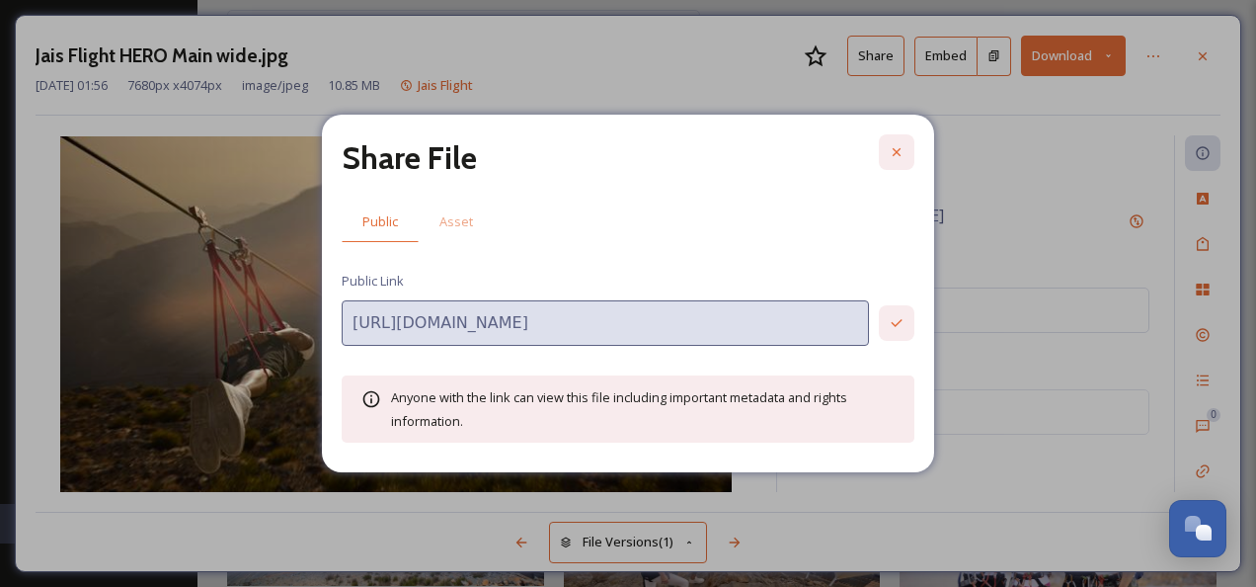
click at [894, 154] on icon at bounding box center [897, 152] width 16 height 16
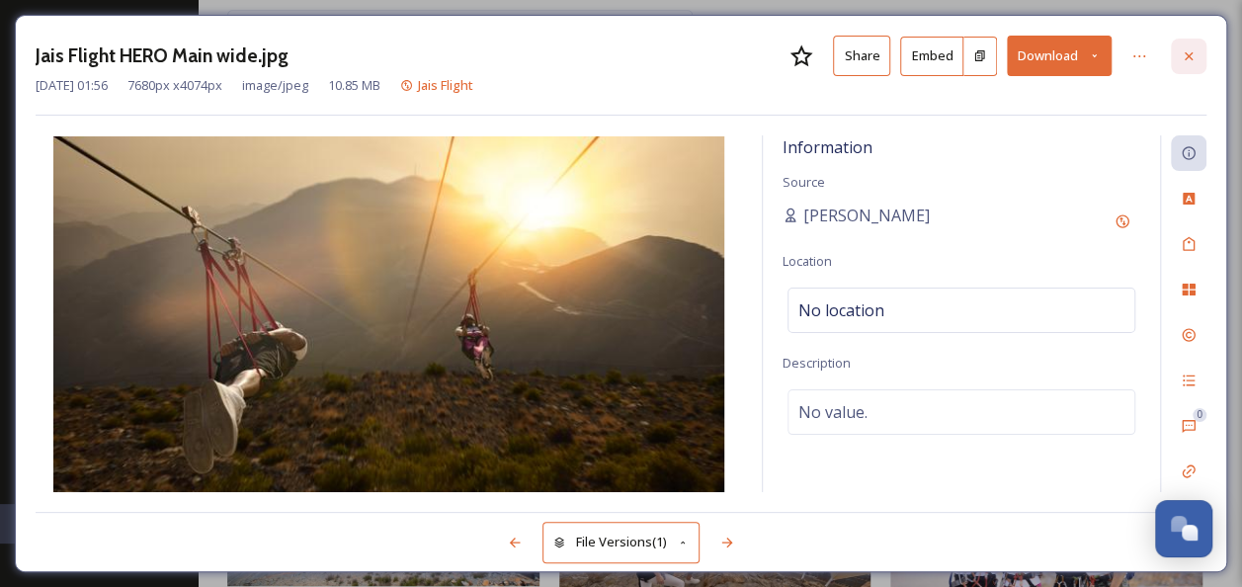
click at [1189, 56] on icon at bounding box center [1188, 55] width 8 height 8
